Goal: Task Accomplishment & Management: Complete application form

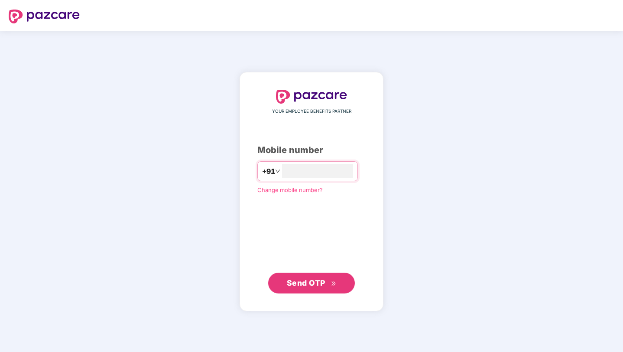
type input "**********"
click at [311, 283] on span "Send OTP" at bounding box center [306, 282] width 39 height 9
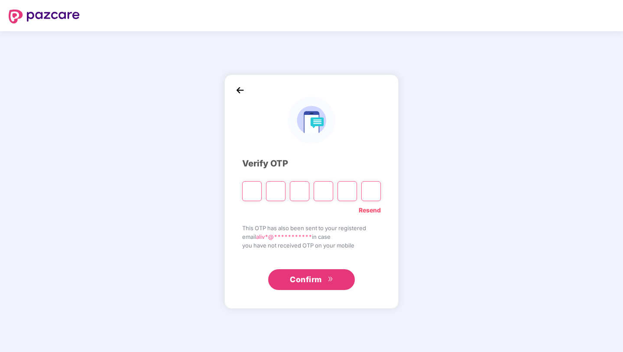
type input "*"
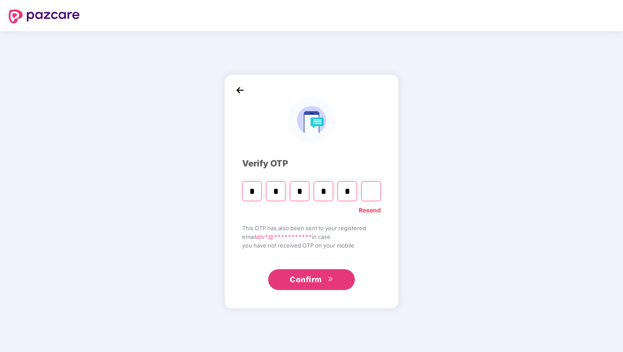
type input "*"
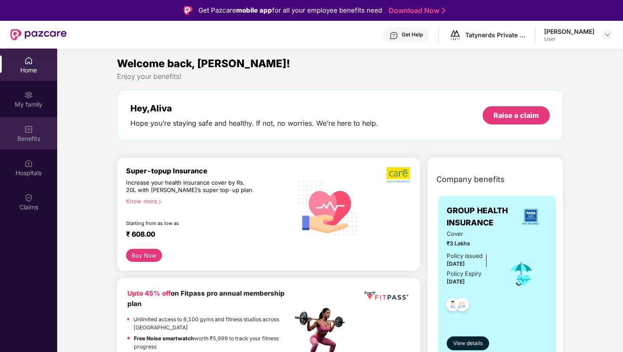
click at [29, 130] on img at bounding box center [28, 129] width 9 height 9
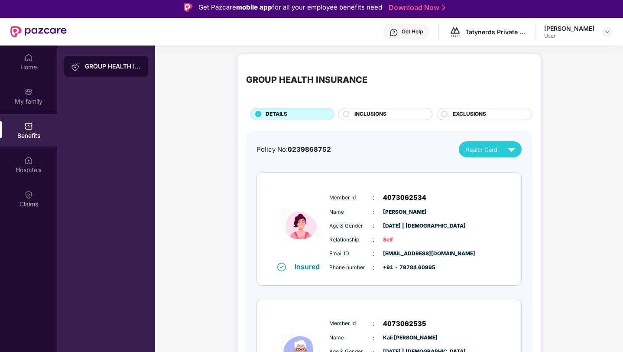
click at [384, 112] on span "INCLUSIONS" at bounding box center [371, 114] width 32 height 8
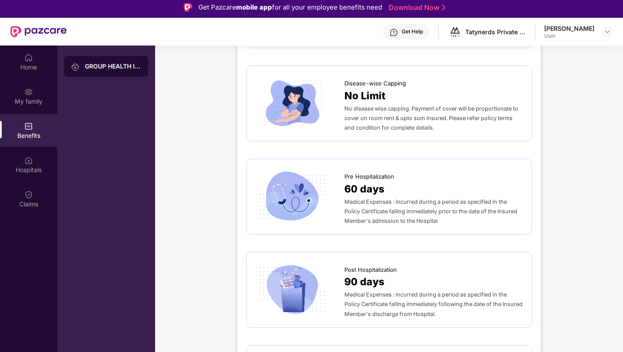
scroll to position [446, 0]
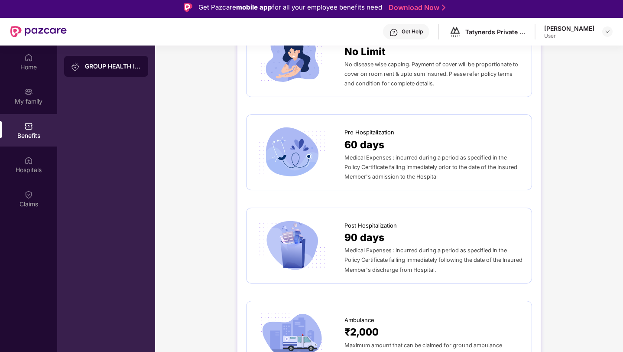
click at [372, 247] on span "Medical Expenses : incurred during a period as specified in the Policy Certific…" at bounding box center [434, 260] width 178 height 26
click at [317, 226] on img at bounding box center [291, 245] width 73 height 51
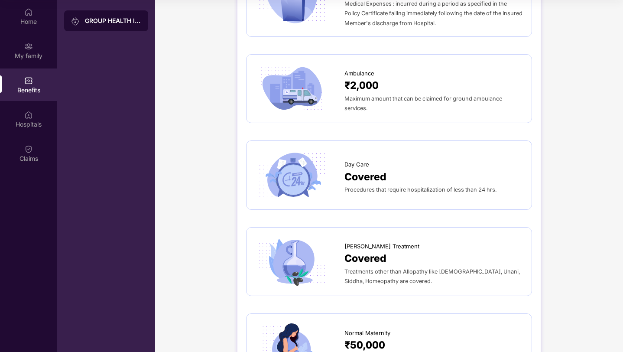
scroll to position [460, 0]
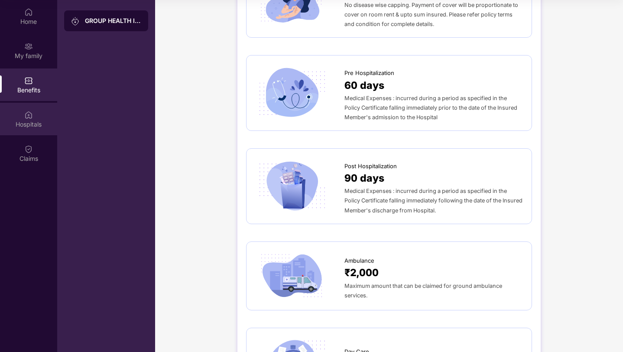
click at [23, 120] on div "Hospitals" at bounding box center [28, 124] width 57 height 9
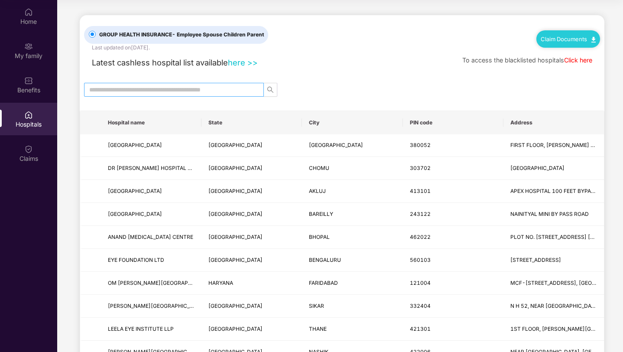
click at [147, 90] on input "text" at bounding box center [170, 90] width 163 height 10
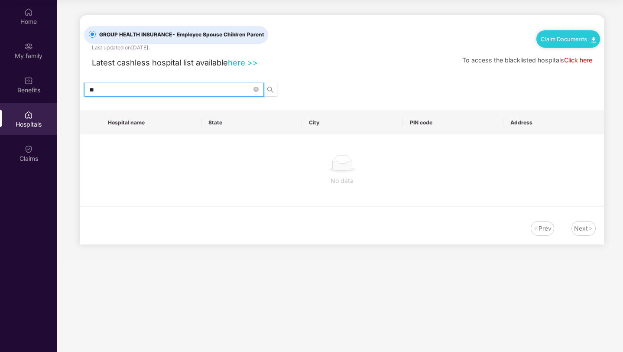
type input "*"
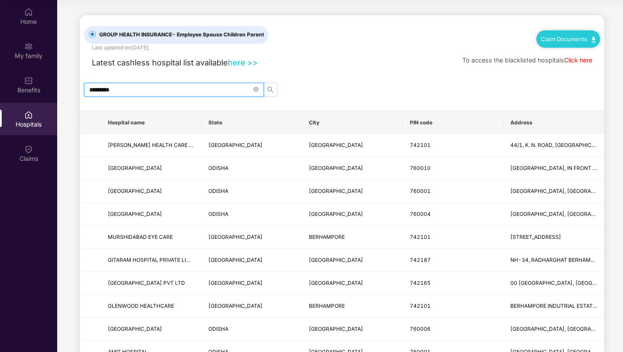
type input "*********"
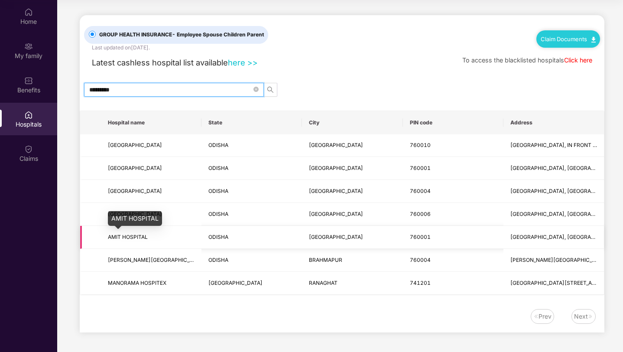
click at [137, 238] on span "AMIT HOSPITAL" at bounding box center [128, 237] width 40 height 7
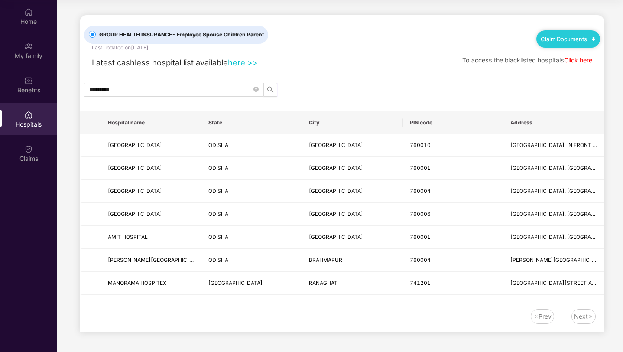
click at [568, 36] on link "Claim Documents" at bounding box center [568, 39] width 55 height 7
click at [569, 52] on link "Claim Form" at bounding box center [572, 54] width 56 height 19
click at [257, 89] on icon "close-circle" at bounding box center [256, 89] width 5 height 5
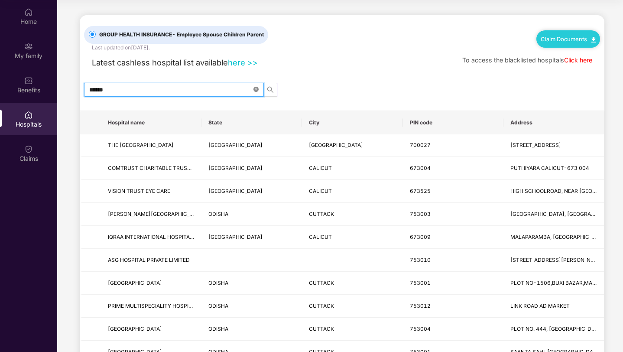
type input "*******"
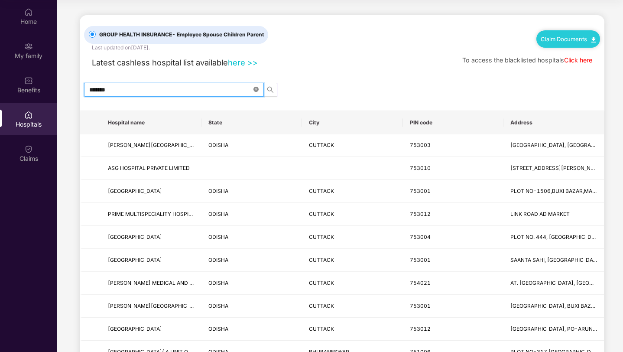
click at [257, 87] on icon "close-circle" at bounding box center [256, 89] width 5 height 5
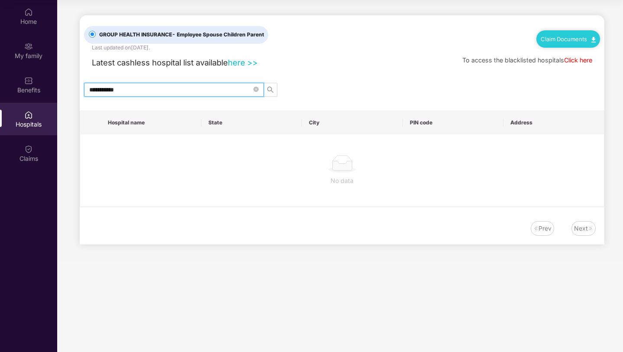
type input "**********"
click at [239, 62] on link "here >>" at bounding box center [243, 63] width 30 height 10
click at [256, 89] on icon "close-circle" at bounding box center [256, 89] width 5 height 5
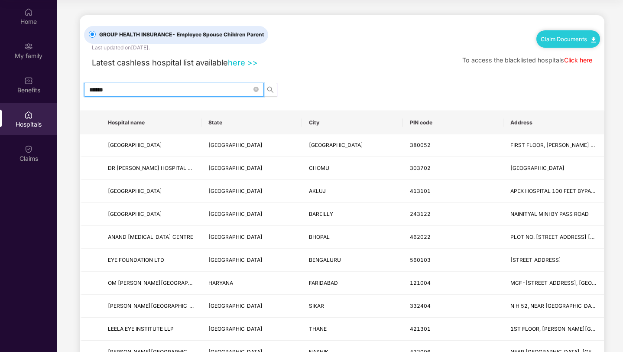
type input "*******"
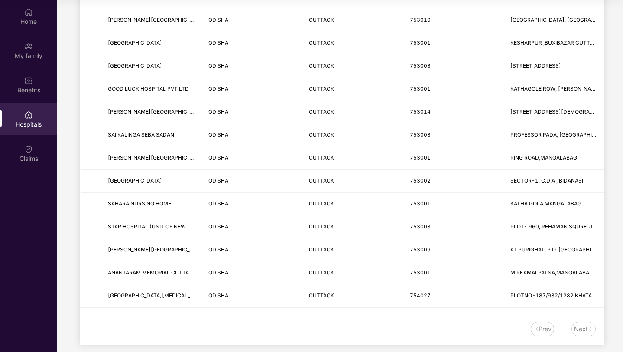
scroll to position [939, 0]
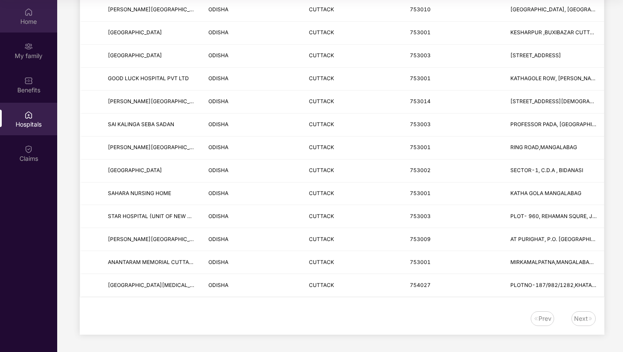
click at [23, 13] on div "Home" at bounding box center [28, 16] width 57 height 33
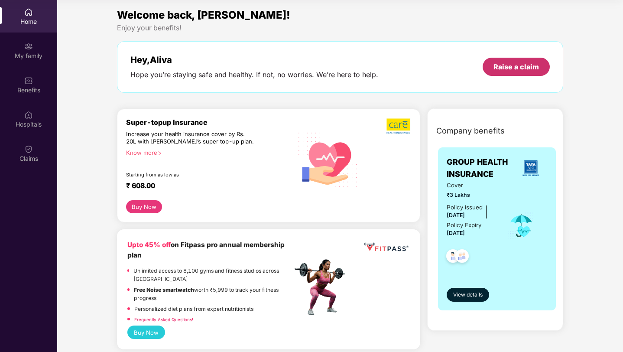
click at [511, 67] on div "Raise a claim" at bounding box center [517, 67] width 46 height 10
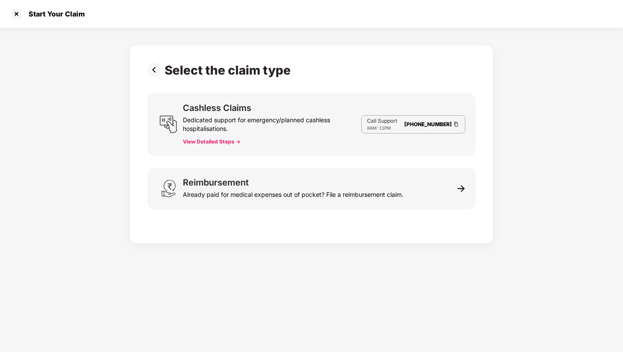
scroll to position [21, 0]
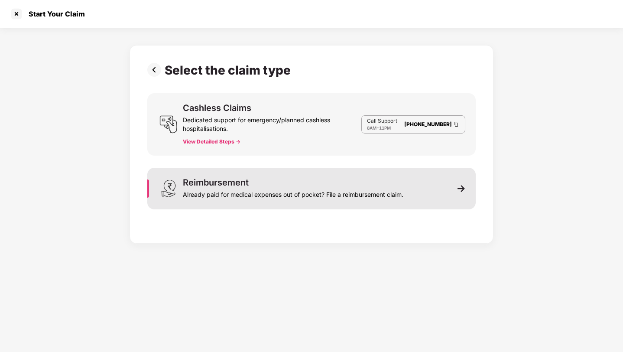
click at [437, 189] on div "Reimbursement Already paid for medical expenses out of pocket? File a reimburse…" at bounding box center [311, 189] width 329 height 42
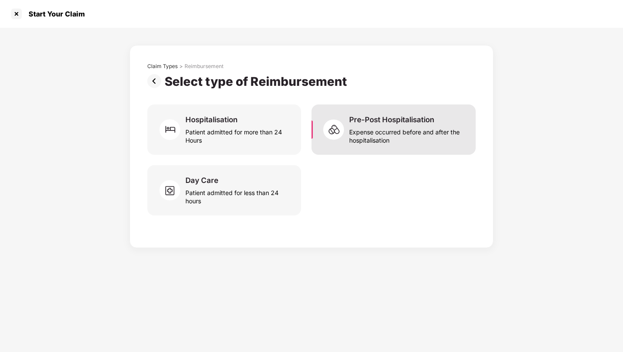
click at [442, 128] on div "Expense occurred before and after the hospitalisation" at bounding box center [407, 134] width 116 height 20
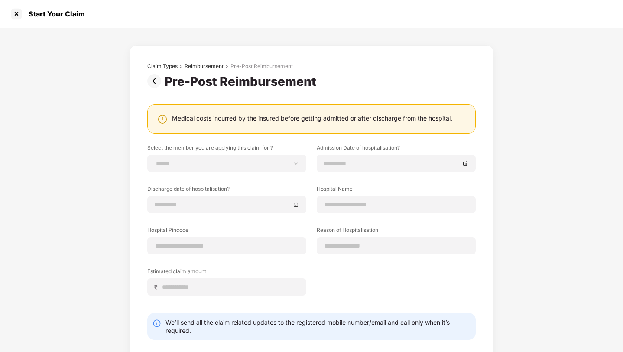
scroll to position [41, 0]
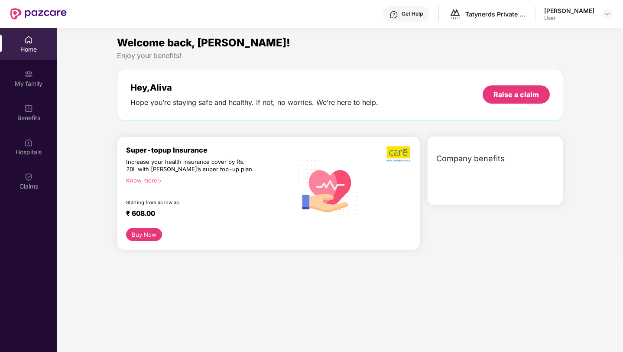
scroll to position [49, 0]
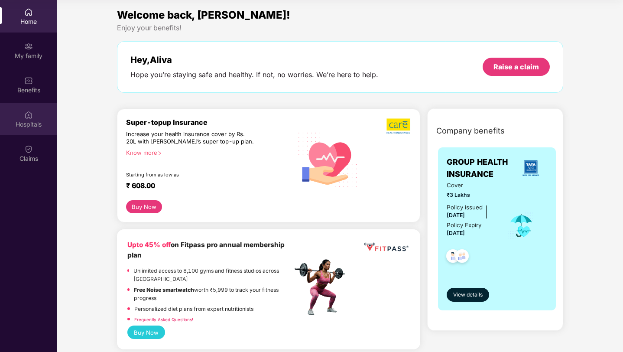
click at [25, 117] on img at bounding box center [28, 115] width 9 height 9
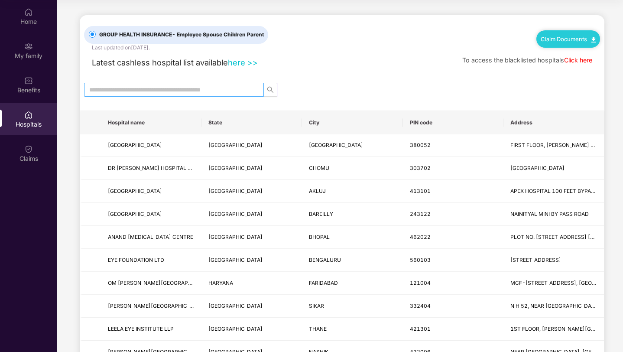
click at [146, 90] on input "text" at bounding box center [170, 90] width 163 height 10
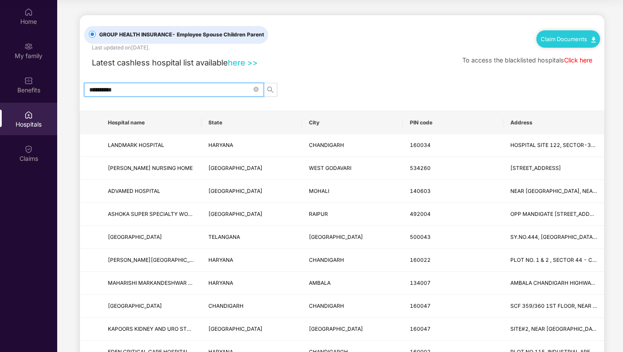
type input "**********"
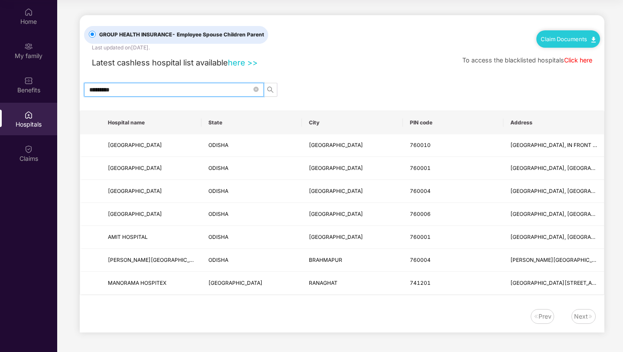
type input "*********"
click at [586, 321] on div "Next" at bounding box center [581, 317] width 14 height 10
